Goal: Information Seeking & Learning: Learn about a topic

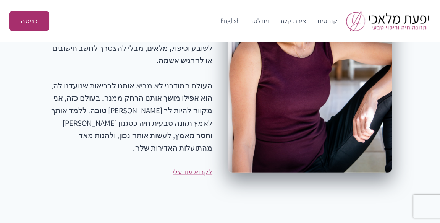
scroll to position [994, 0]
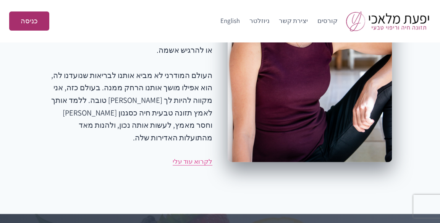
click at [204, 157] on link "לקרוא עוד עלי" at bounding box center [193, 161] width 40 height 8
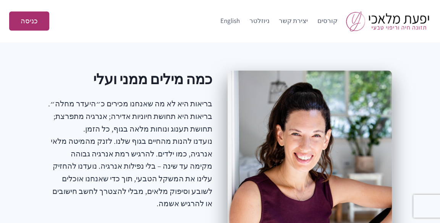
scroll to position [841, 0]
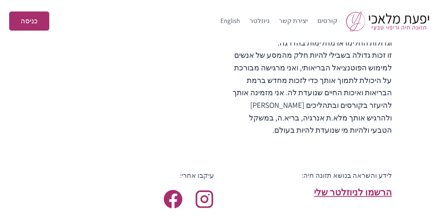
scroll to position [994, 0]
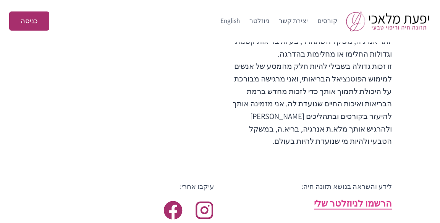
click at [359, 197] on span "הרשמו לניוזלטר שלי" at bounding box center [353, 203] width 78 height 12
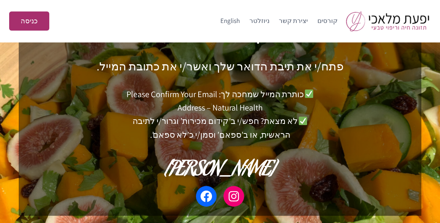
scroll to position [76, 0]
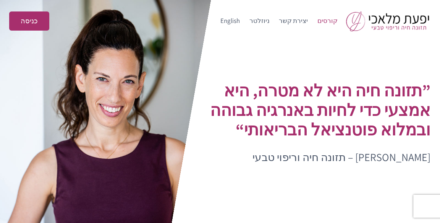
click at [330, 21] on link "קורסים" at bounding box center [328, 21] width 30 height 18
click at [304, 21] on link "יצירת קשר" at bounding box center [294, 21] width 39 height 18
click at [275, 23] on link "ניוזלטר" at bounding box center [260, 21] width 30 height 18
click at [397, 25] on img at bounding box center [388, 21] width 85 height 20
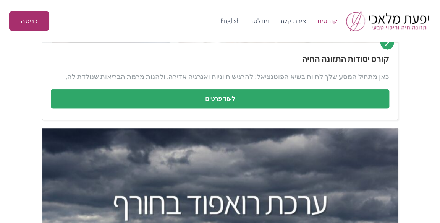
scroll to position [306, 0]
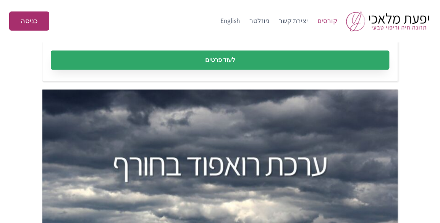
click at [231, 60] on link "לעוד פרטים" at bounding box center [220, 59] width 339 height 19
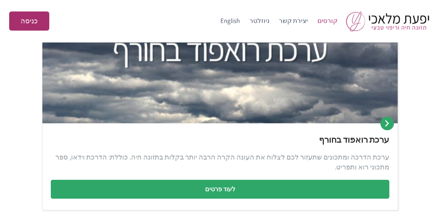
scroll to position [459, 0]
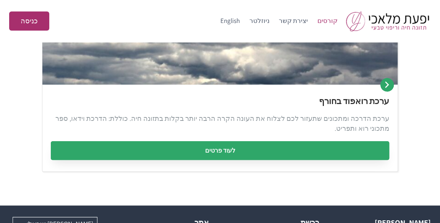
click at [219, 150] on link "לעוד פרטים" at bounding box center [220, 150] width 339 height 19
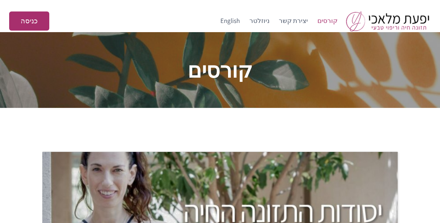
scroll to position [0, 0]
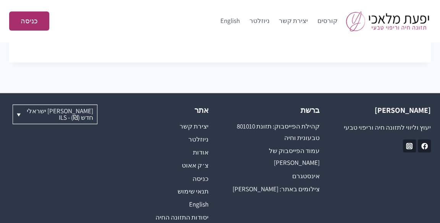
scroll to position [756, 0]
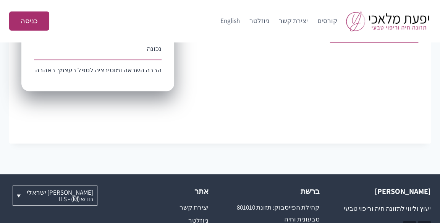
scroll to position [535, 0]
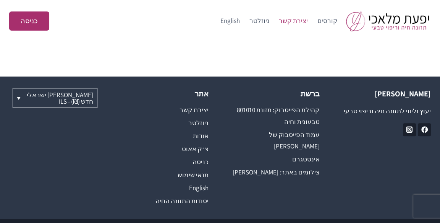
scroll to position [373, 0]
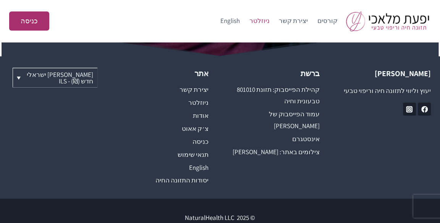
scroll to position [517, 0]
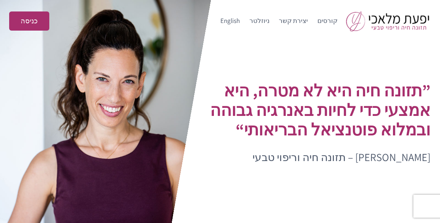
click at [353, 24] on img at bounding box center [388, 21] width 85 height 20
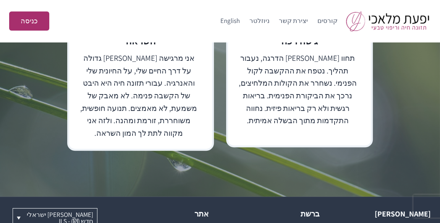
scroll to position [2039, 0]
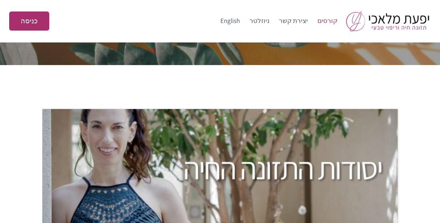
scroll to position [38, 0]
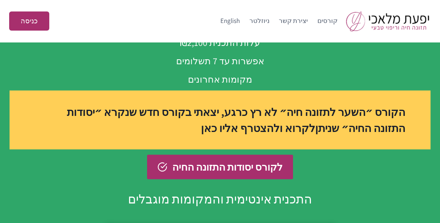
scroll to position [2676, 0]
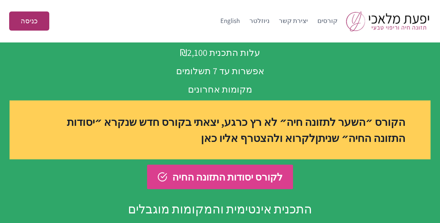
click at [227, 169] on span "לקורס יסודות התזונה החיה" at bounding box center [227, 177] width 110 height 16
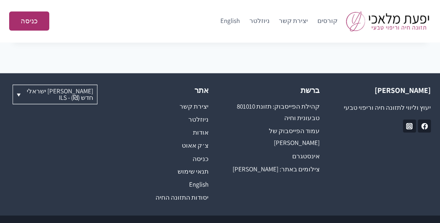
scroll to position [756, 0]
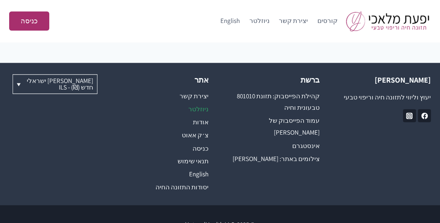
click at [205, 102] on link "ניוזלטר" at bounding box center [164, 108] width 88 height 13
click at [307, 152] on link "צילומים באתר: [PERSON_NAME]" at bounding box center [276, 158] width 88 height 13
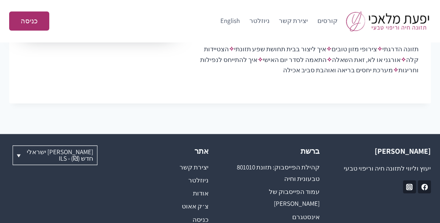
scroll to position [756, 0]
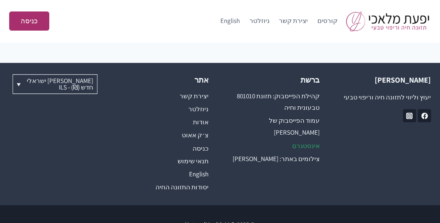
click at [308, 139] on link "אינסטגרם" at bounding box center [276, 145] width 88 height 13
click at [312, 89] on link "קהילת הפייסבוק: תזונת 801010 טבעונית וחיה" at bounding box center [276, 101] width 88 height 25
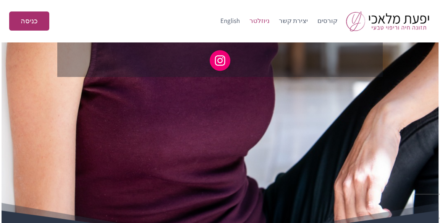
scroll to position [249, 0]
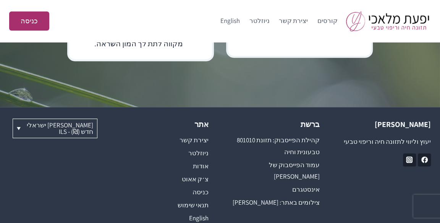
scroll to position [2039, 0]
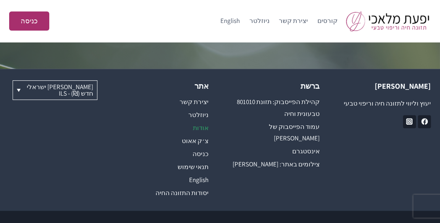
click at [204, 121] on link "אודות" at bounding box center [164, 127] width 88 height 13
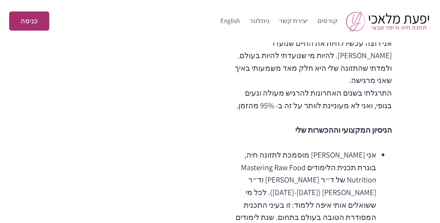
scroll to position [420, 0]
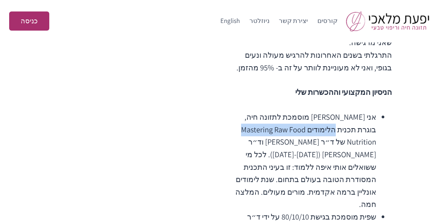
drag, startPoint x: 252, startPoint y: 90, endPoint x: 346, endPoint y: 93, distance: 94.5
click at [346, 111] on li "אני [PERSON_NAME] מוסמכת לתזונה חיה, בוגרת תכנית הלימודים Mastering Raw Food Nu…" at bounding box center [302, 161] width 149 height 100
copy li "Mastering Raw Food Nutrition"
